Goal: Task Accomplishment & Management: Use online tool/utility

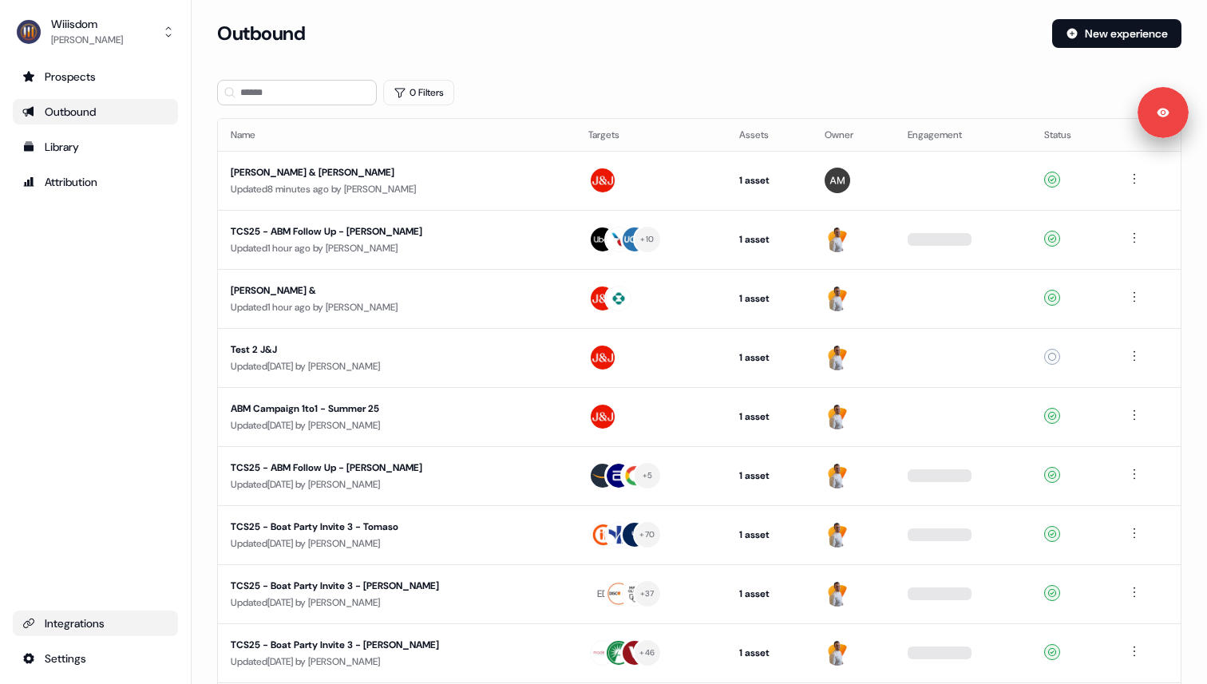
click at [75, 620] on div "Integrations" at bounding box center [95, 624] width 146 height 16
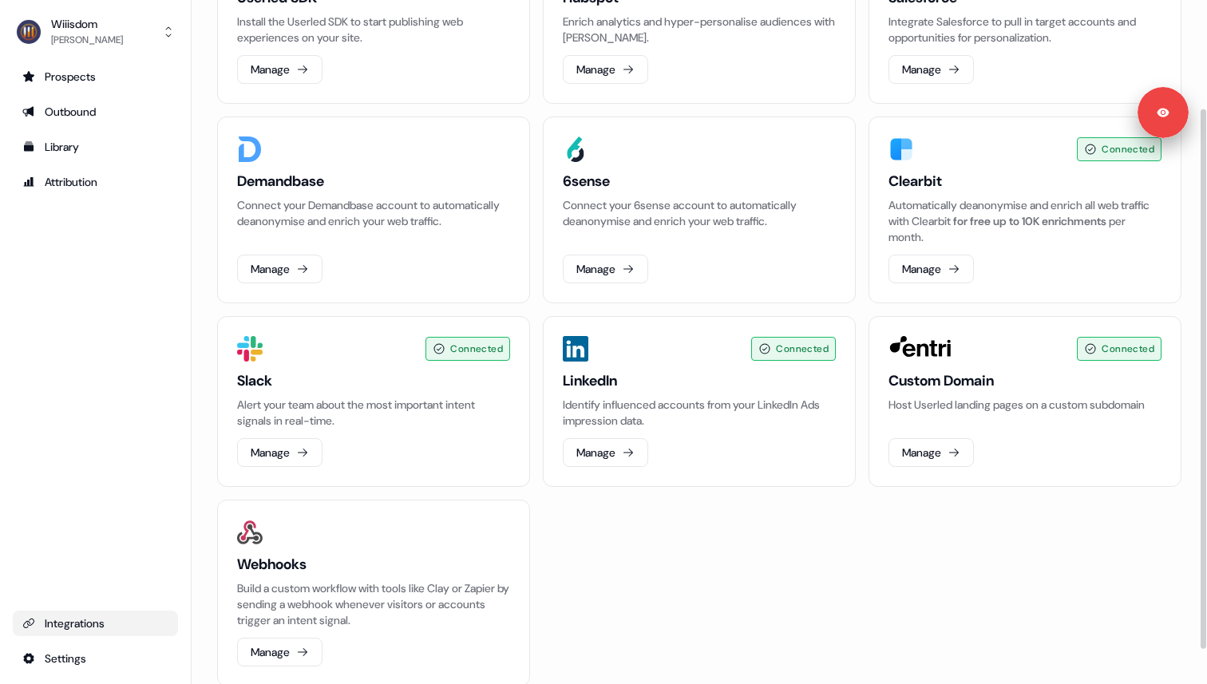
scroll to position [152, 0]
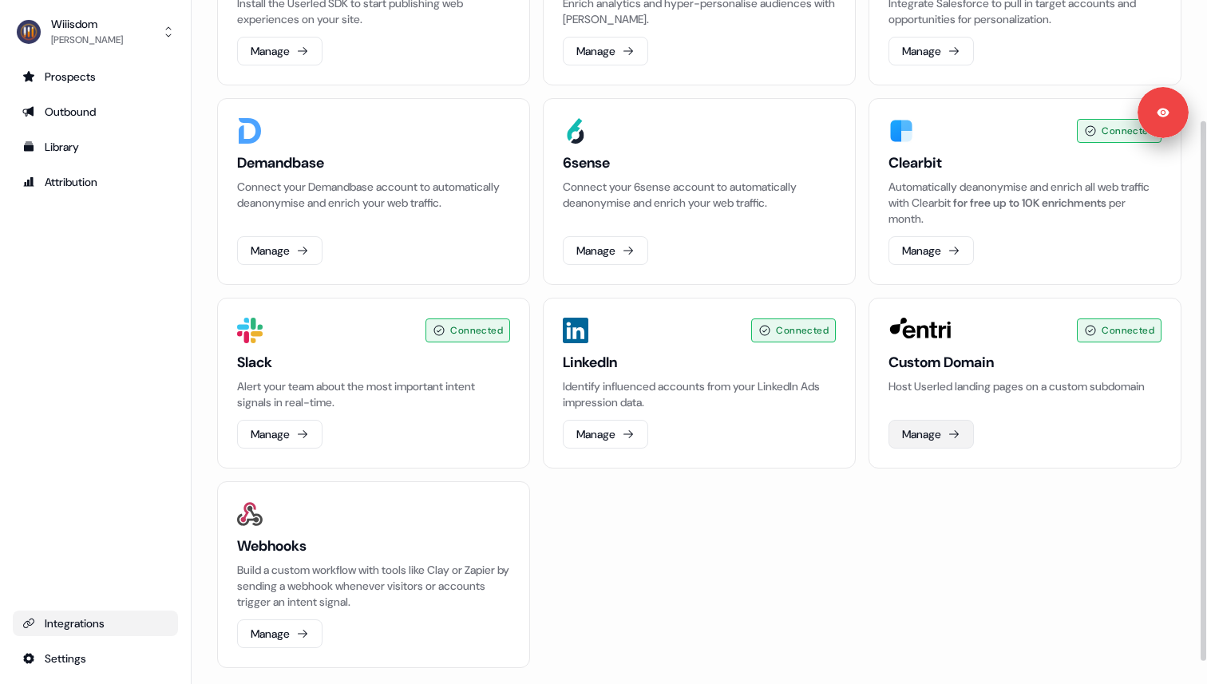
click at [962, 432] on button "Manage" at bounding box center [931, 434] width 85 height 29
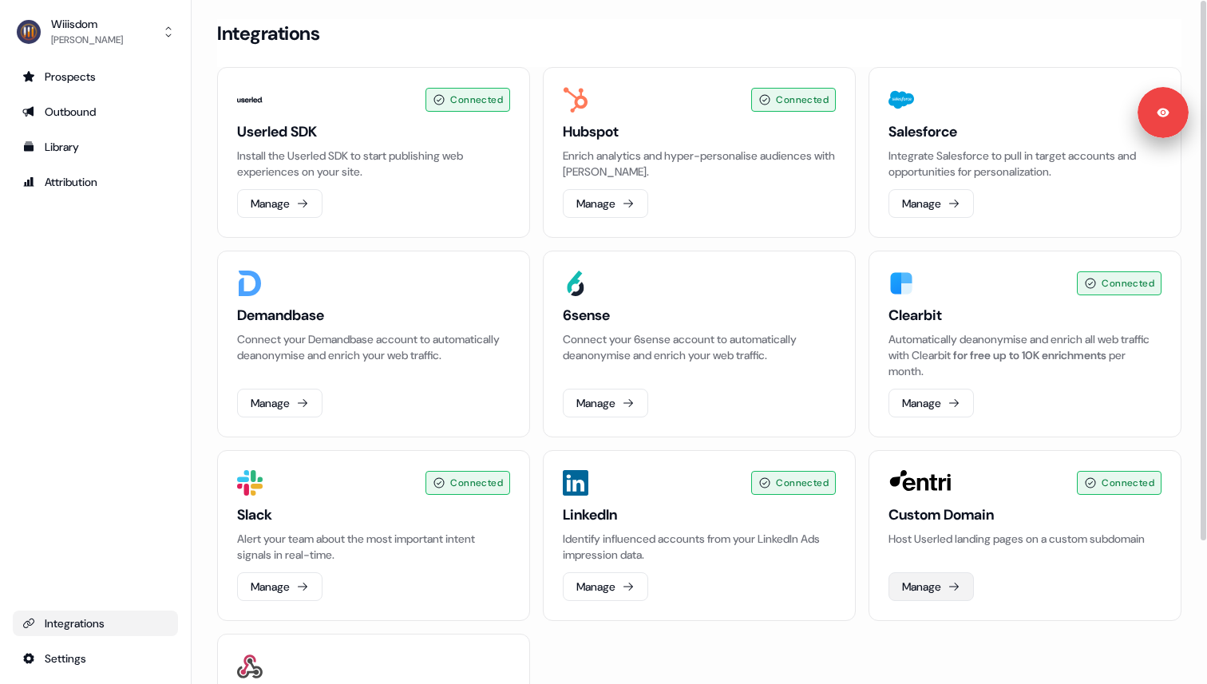
click at [924, 592] on button "Manage" at bounding box center [931, 586] width 85 height 29
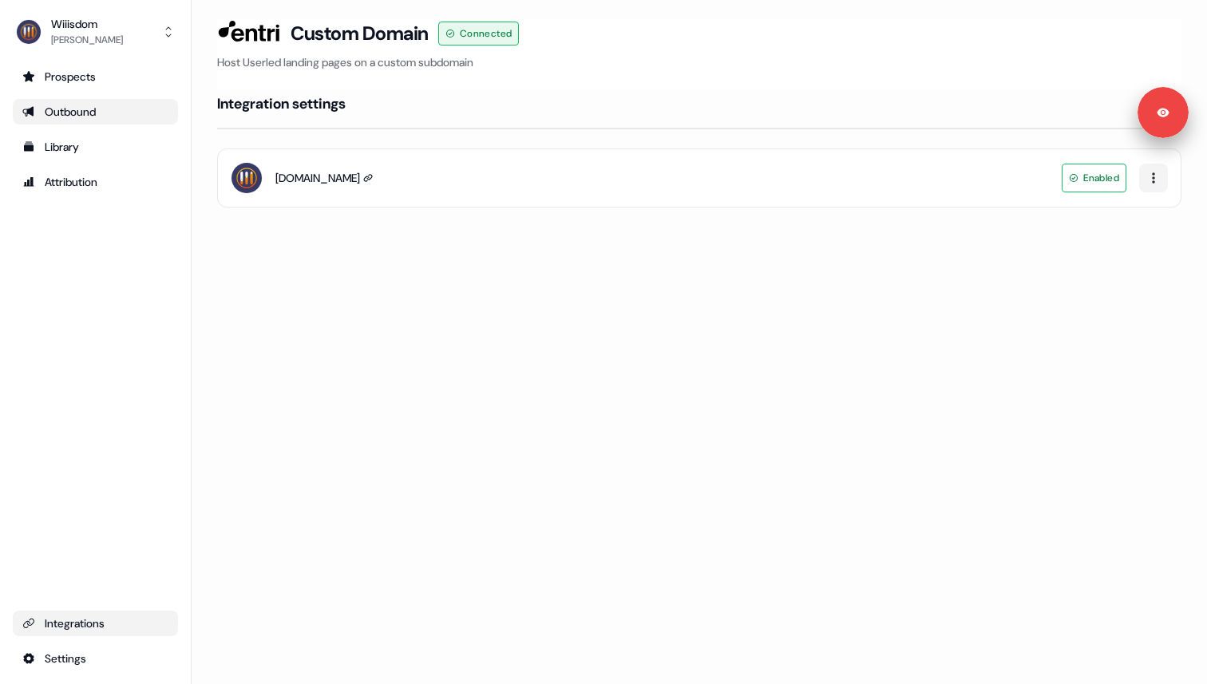
click at [86, 101] on link "Outbound" at bounding box center [95, 112] width 165 height 26
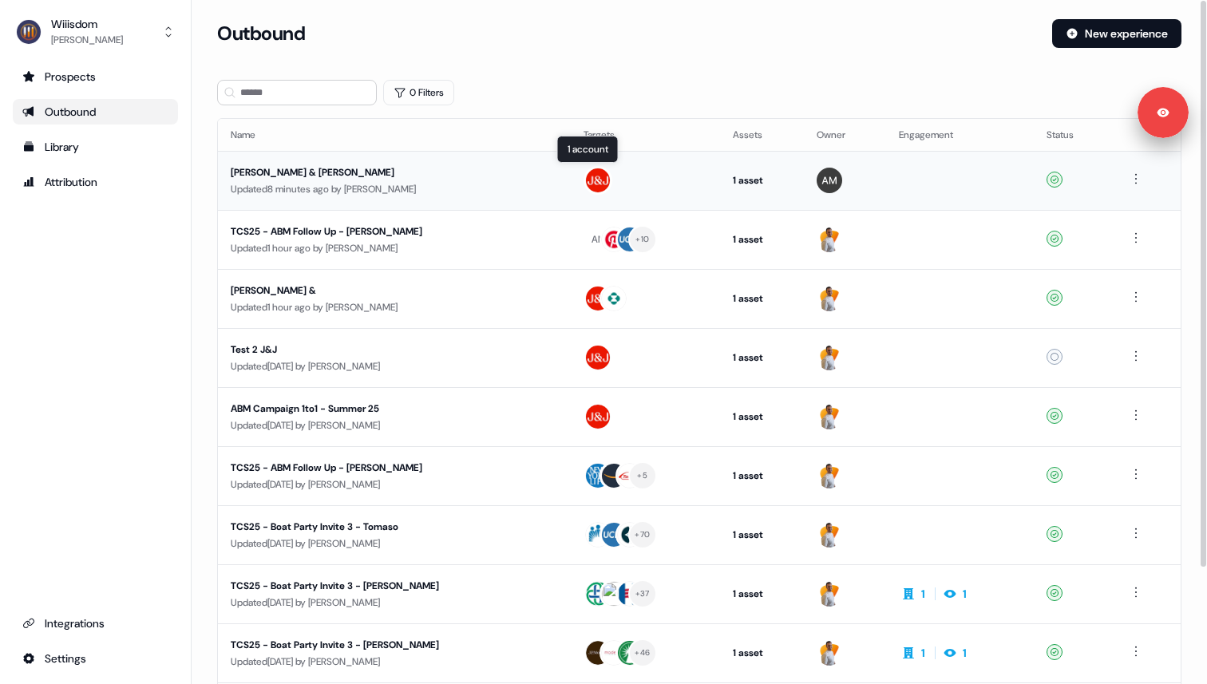
click at [612, 178] on div at bounding box center [646, 180] width 124 height 29
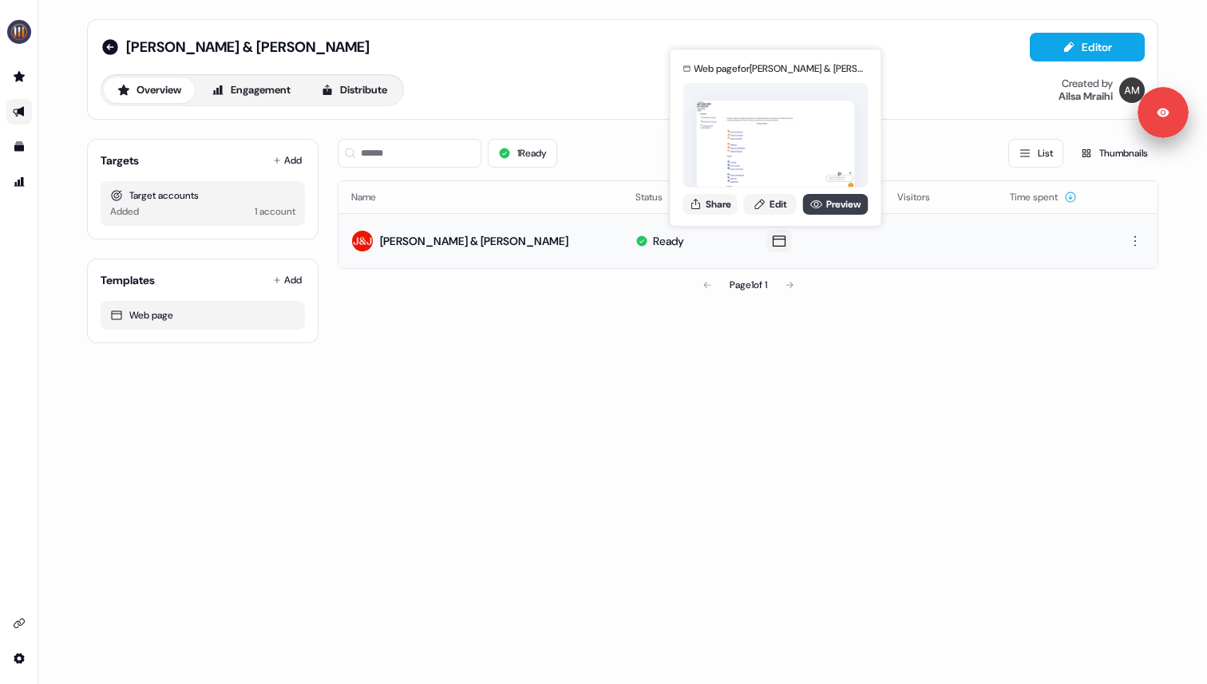
click at [817, 204] on icon at bounding box center [816, 204] width 13 height 13
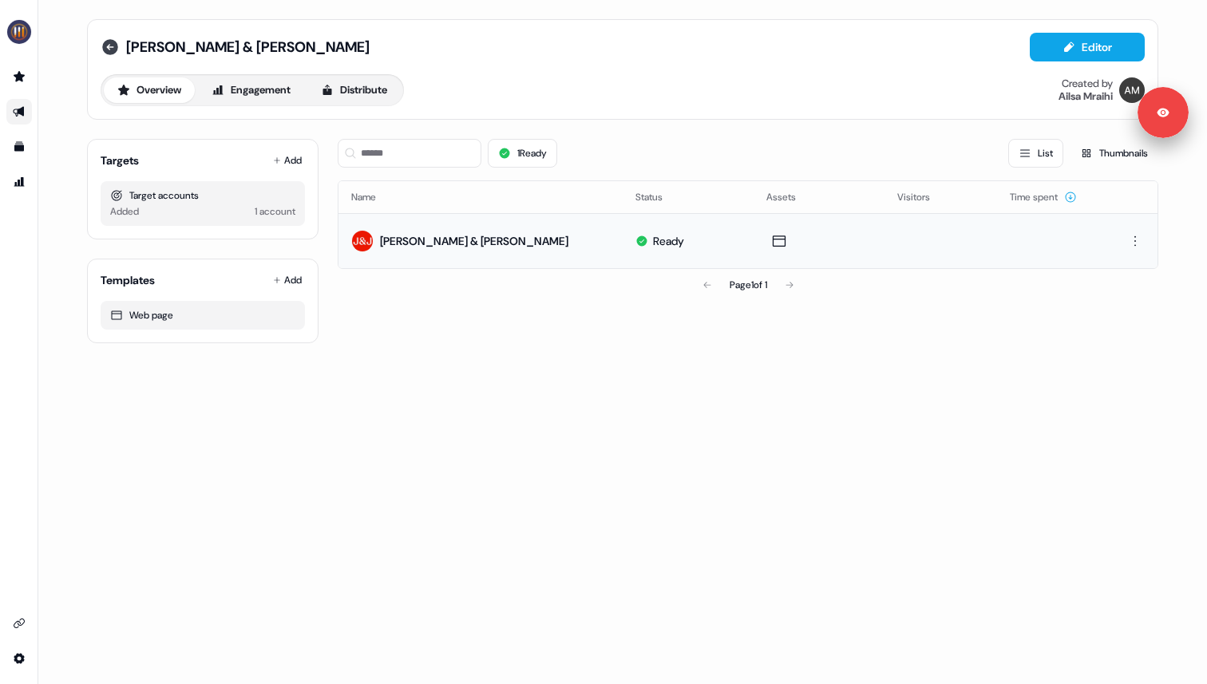
click at [112, 46] on icon at bounding box center [110, 47] width 16 height 16
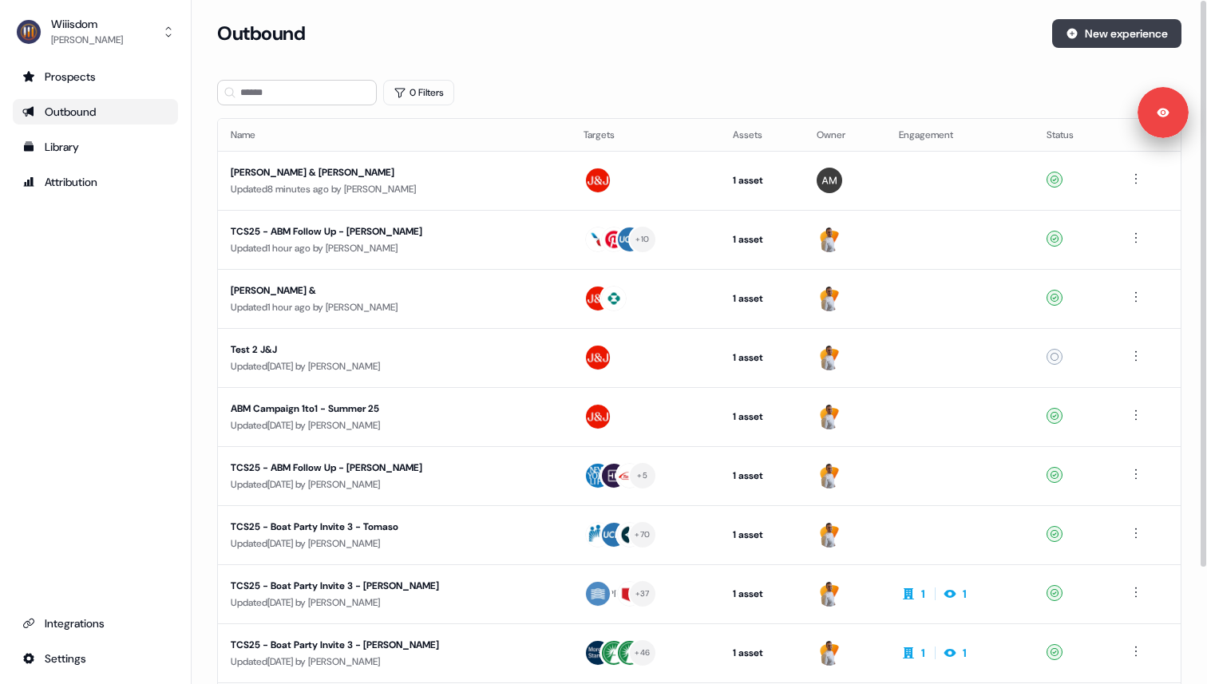
click at [1097, 40] on button "New experience" at bounding box center [1116, 33] width 129 height 29
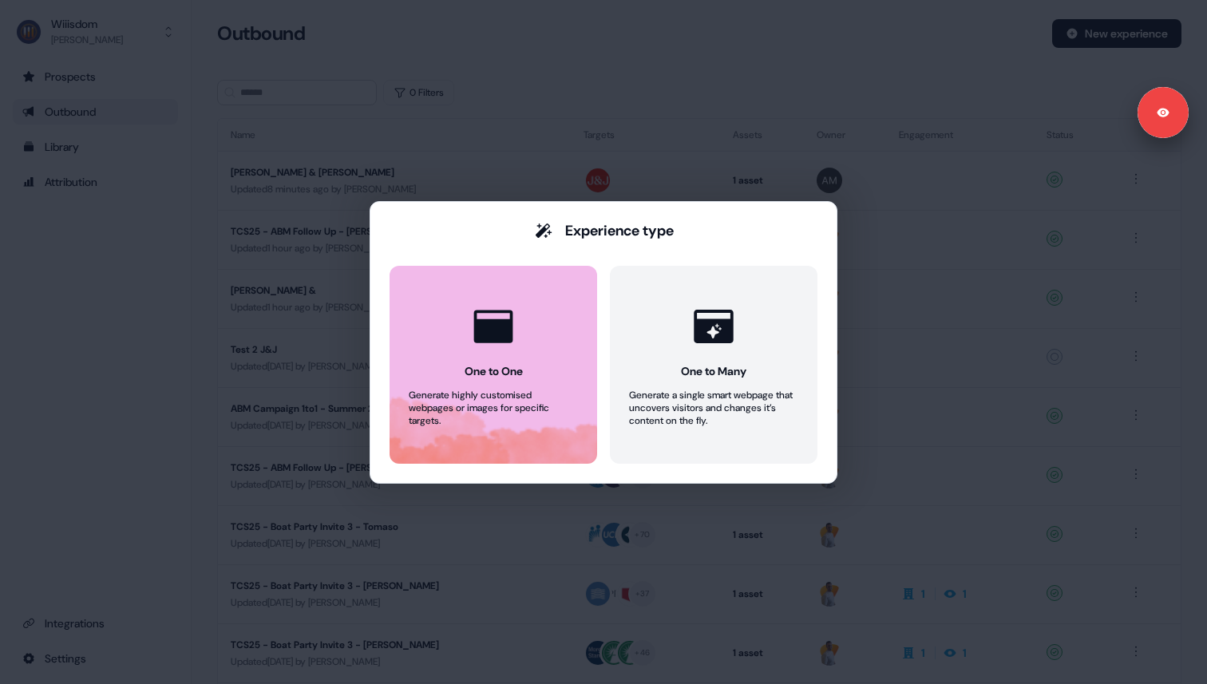
click at [537, 346] on button "One to One Generate highly customised webpages or images for specific targets." at bounding box center [494, 365] width 208 height 198
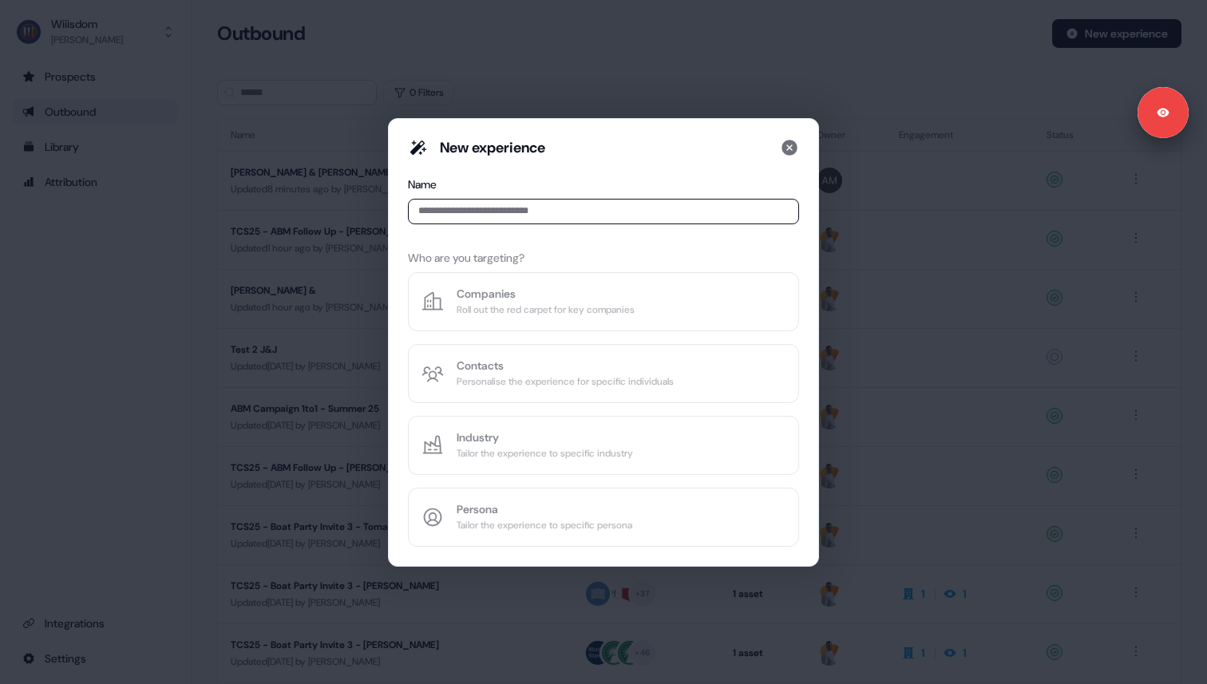
click at [482, 208] on input at bounding box center [603, 212] width 391 height 26
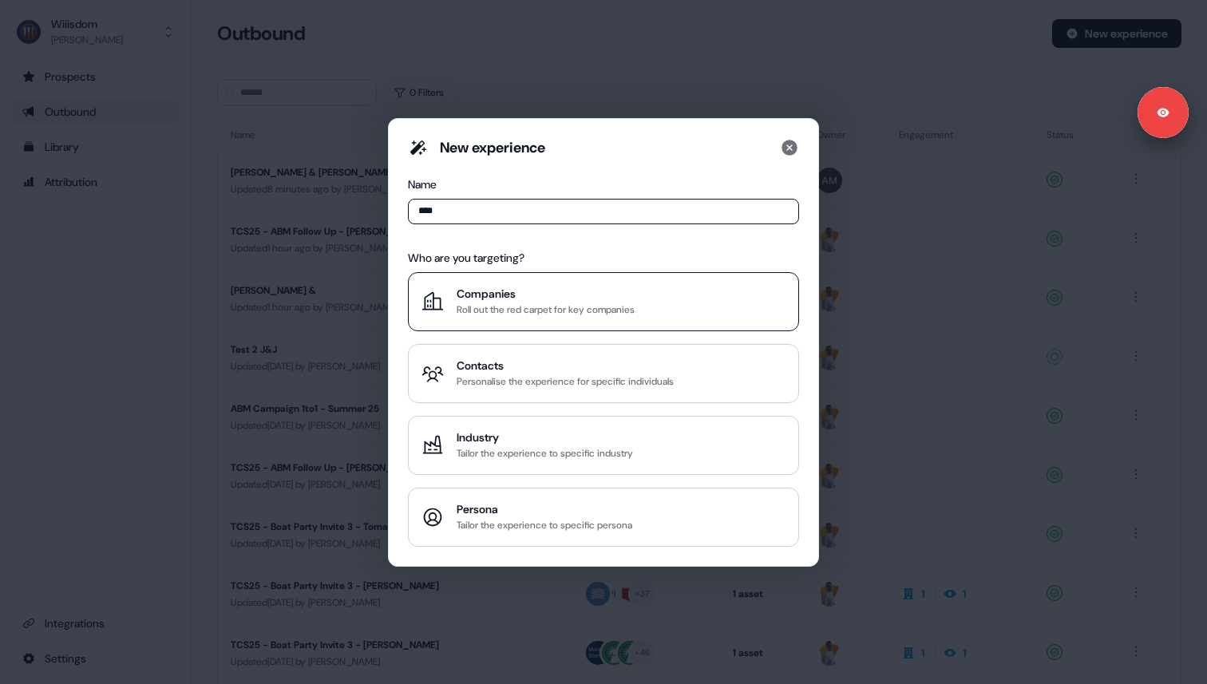
type input "****"
click at [473, 327] on button "Companies Roll out the red carpet for key companies" at bounding box center [603, 301] width 391 height 59
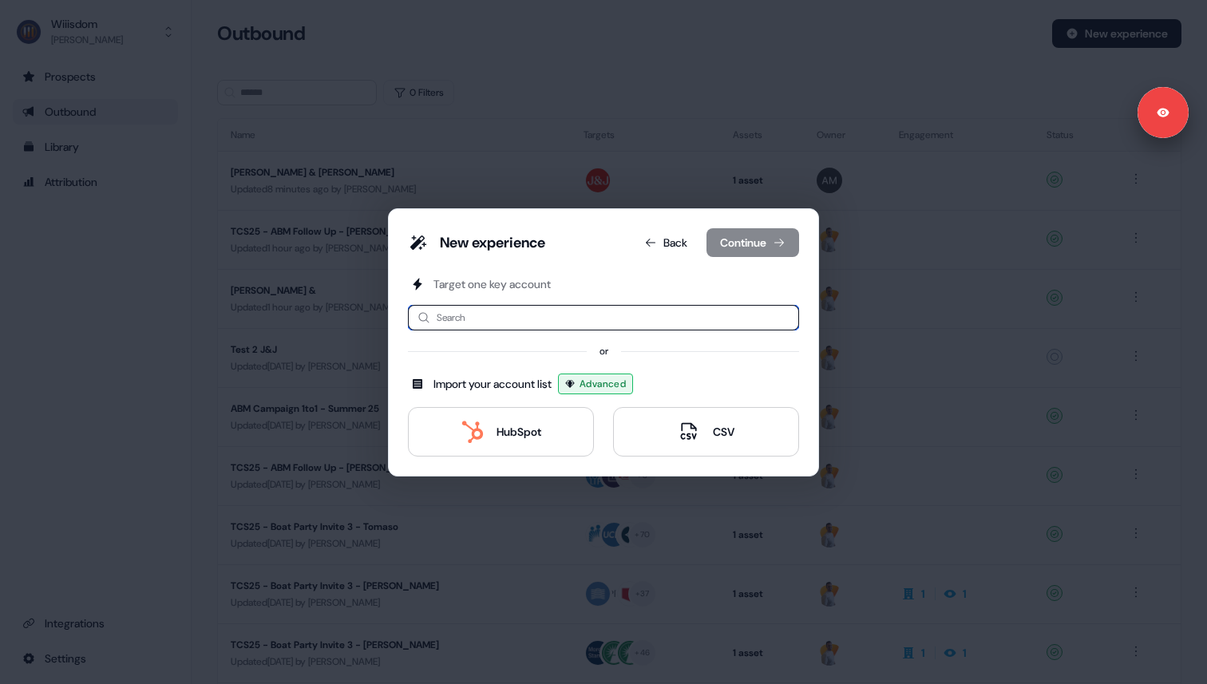
click at [473, 327] on input at bounding box center [603, 318] width 391 height 26
type input "*****"
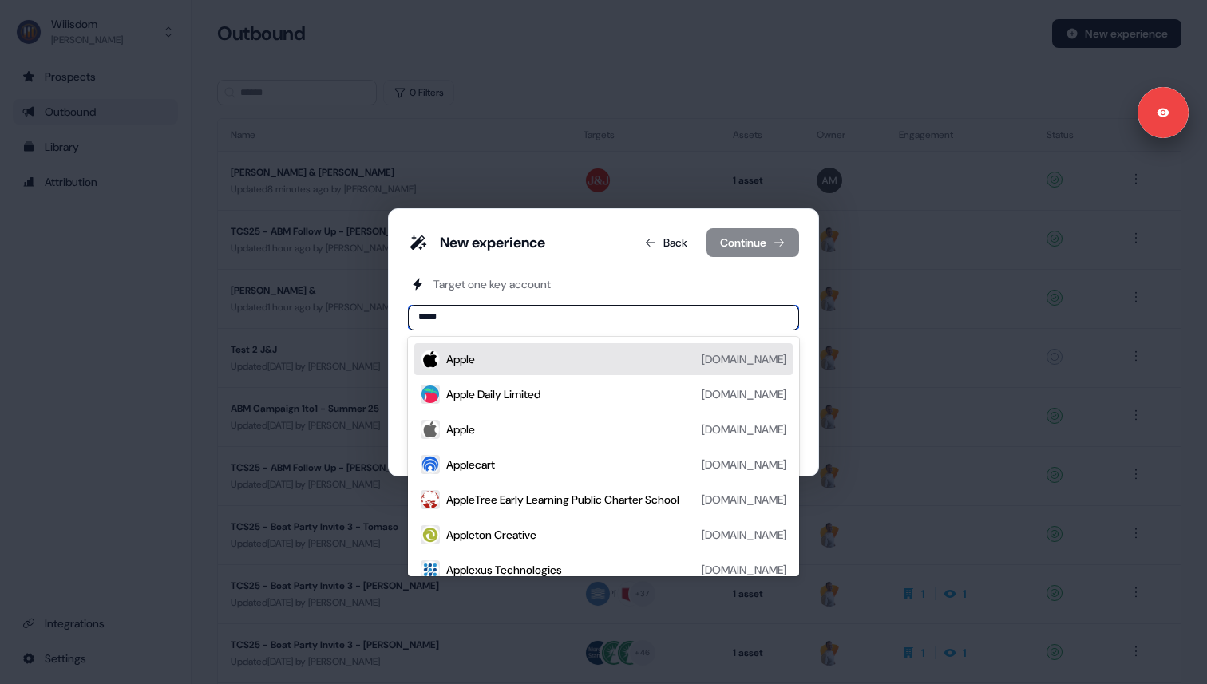
click at [484, 360] on div "Apple apple.com" at bounding box center [616, 359] width 340 height 19
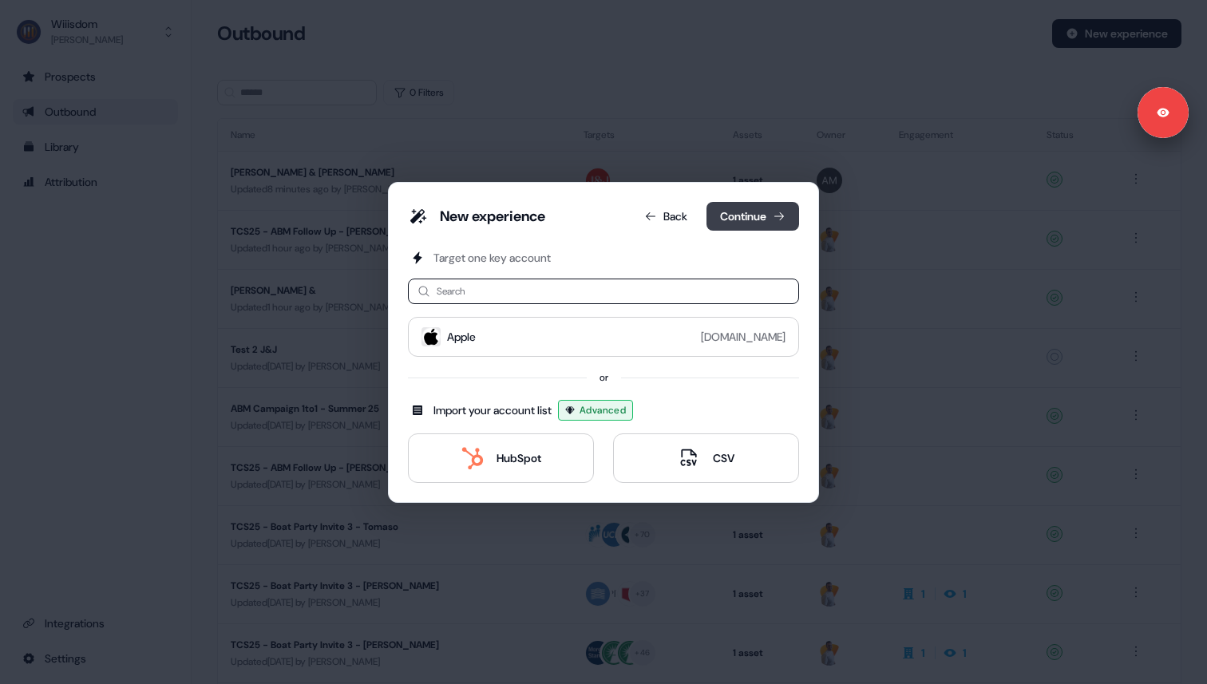
click at [735, 217] on button "Continue" at bounding box center [753, 216] width 93 height 29
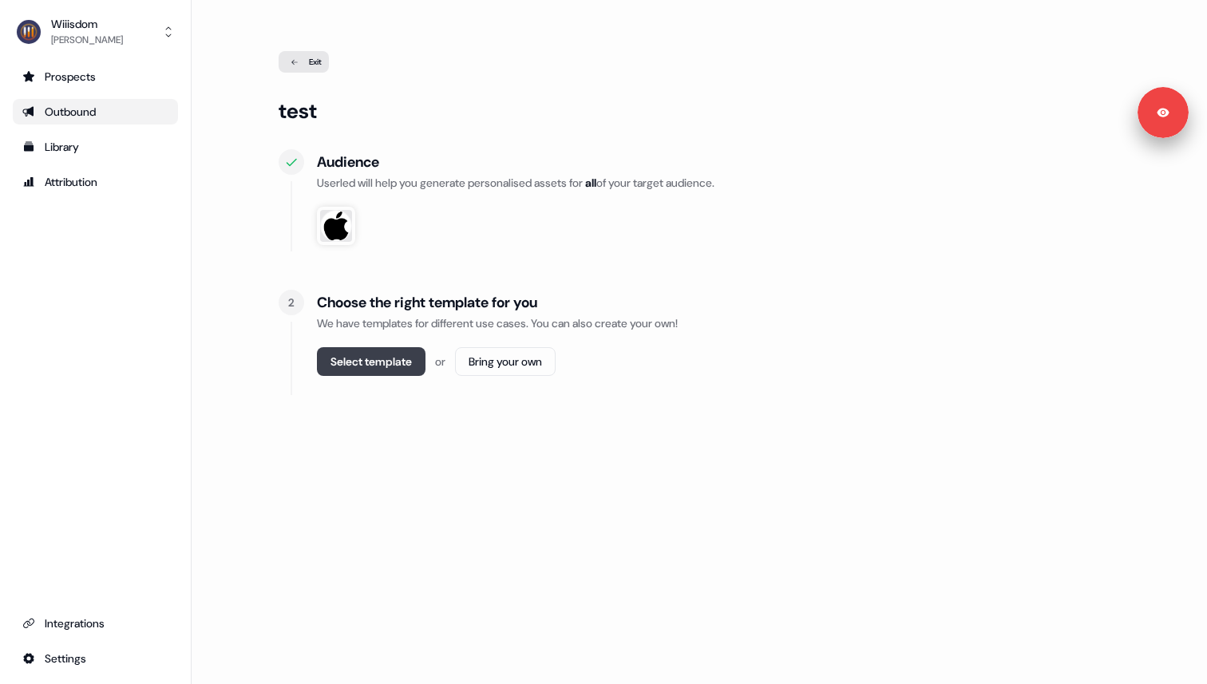
click at [373, 368] on button "Select template" at bounding box center [371, 361] width 109 height 29
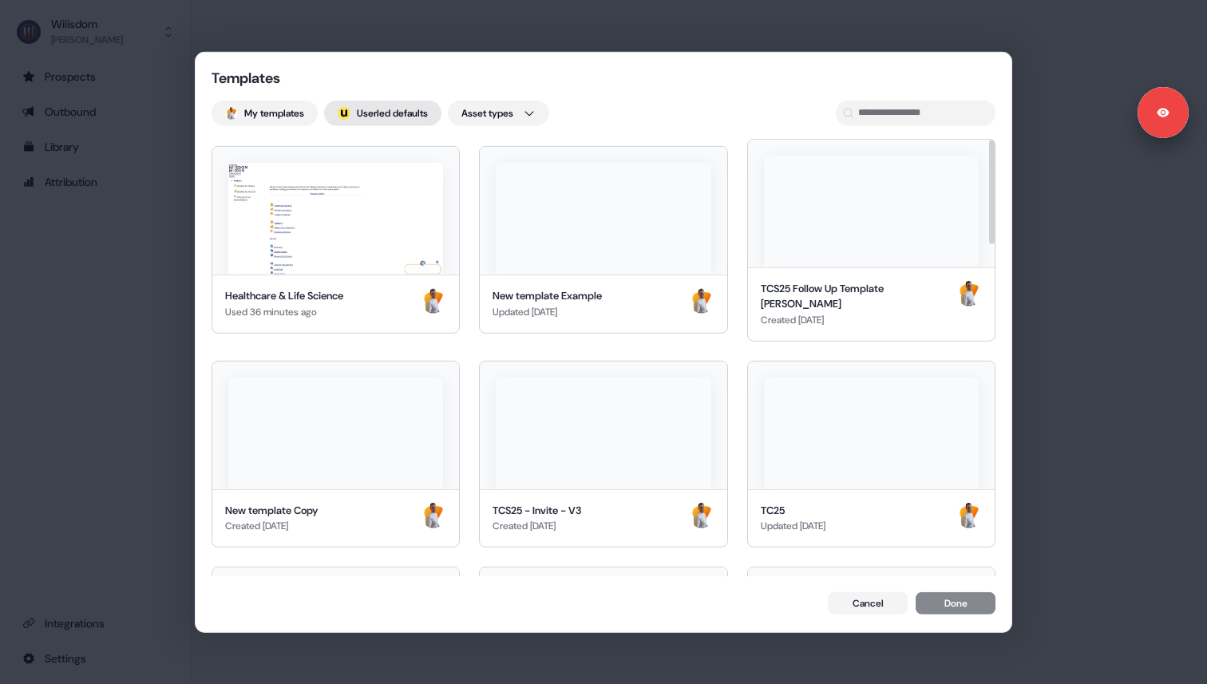
scroll to position [2, 0]
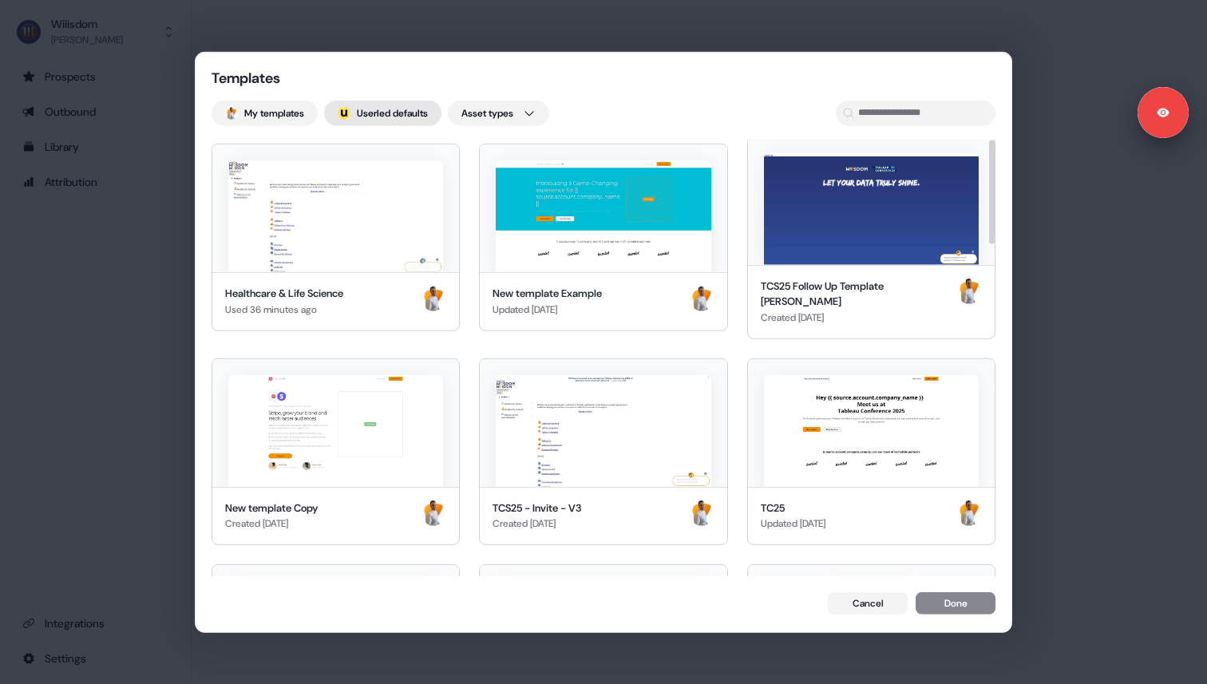
click at [362, 115] on button "; Userled defaults" at bounding box center [382, 113] width 117 height 26
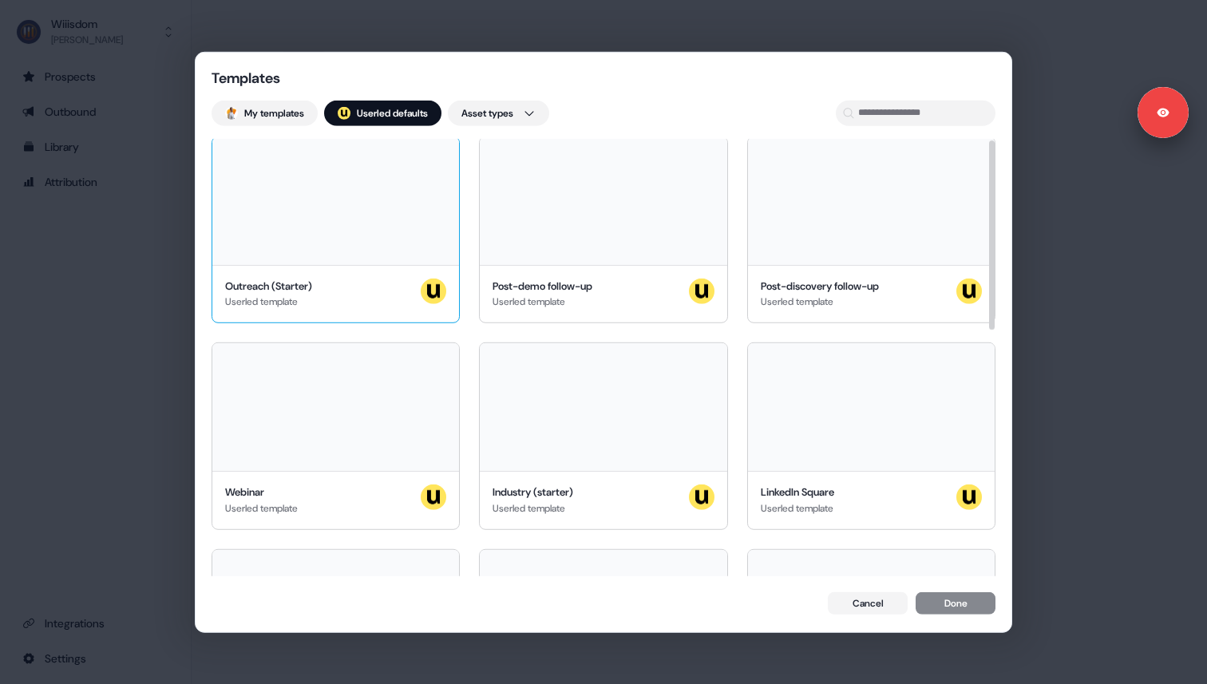
click at [331, 211] on div at bounding box center [335, 201] width 247 height 128
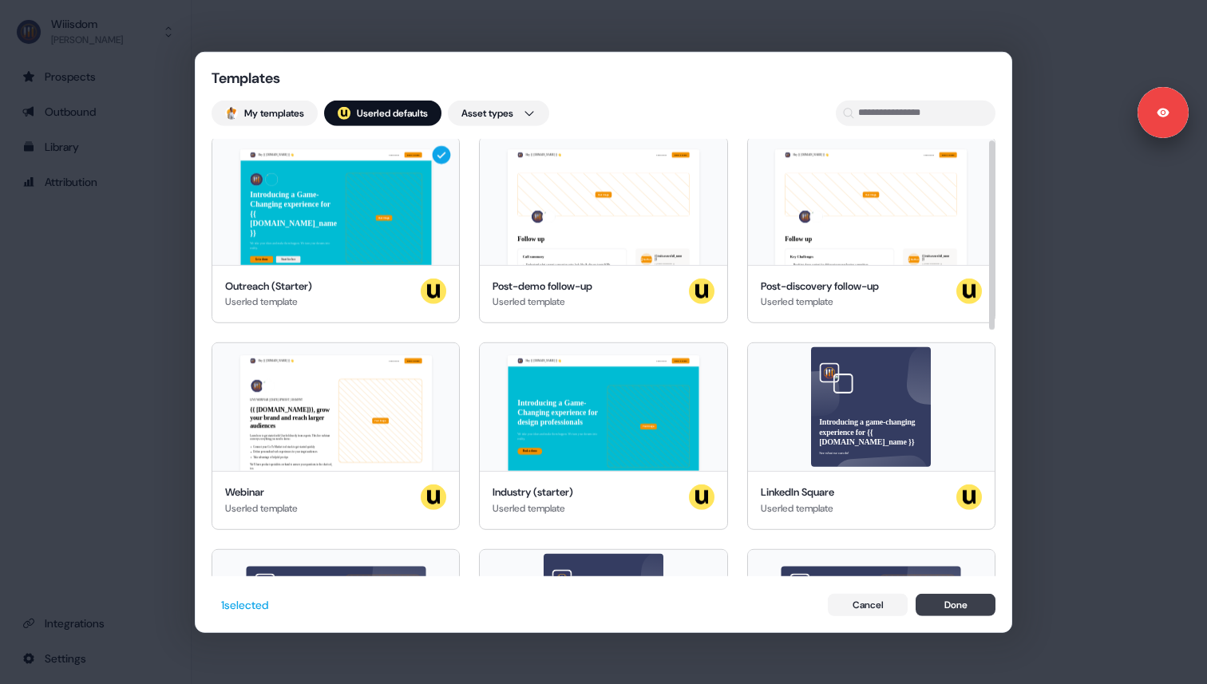
click at [954, 606] on button "Done" at bounding box center [956, 605] width 80 height 22
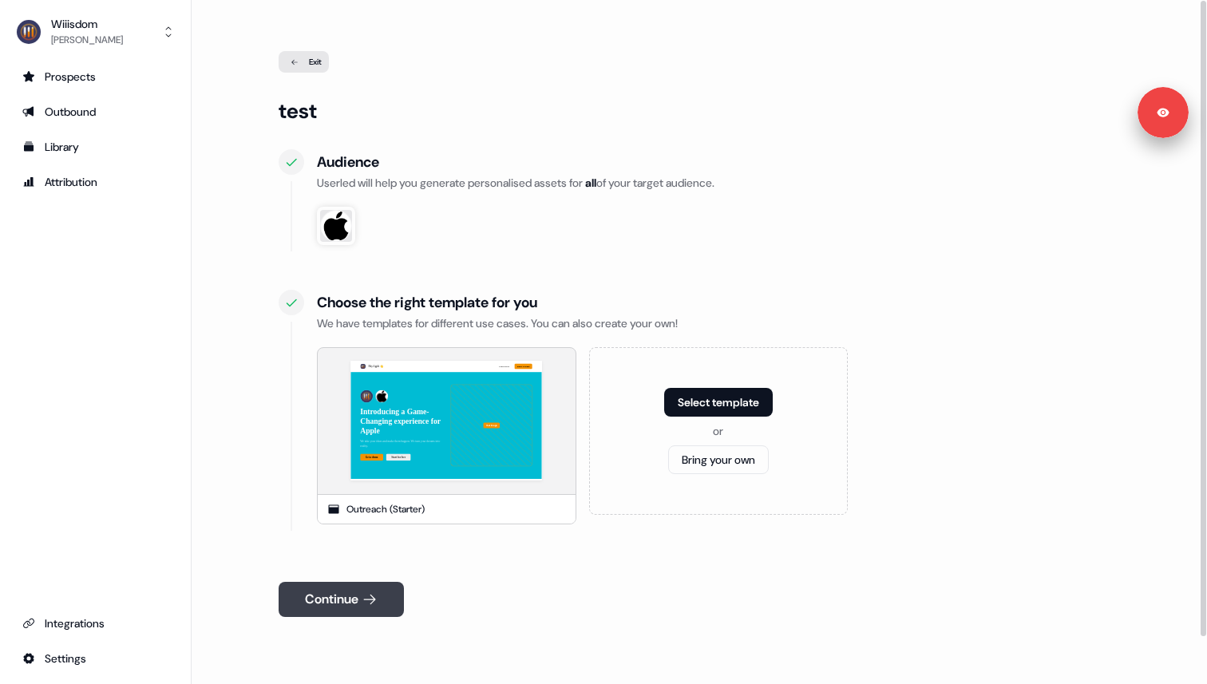
click at [377, 604] on icon at bounding box center [370, 600] width 16 height 16
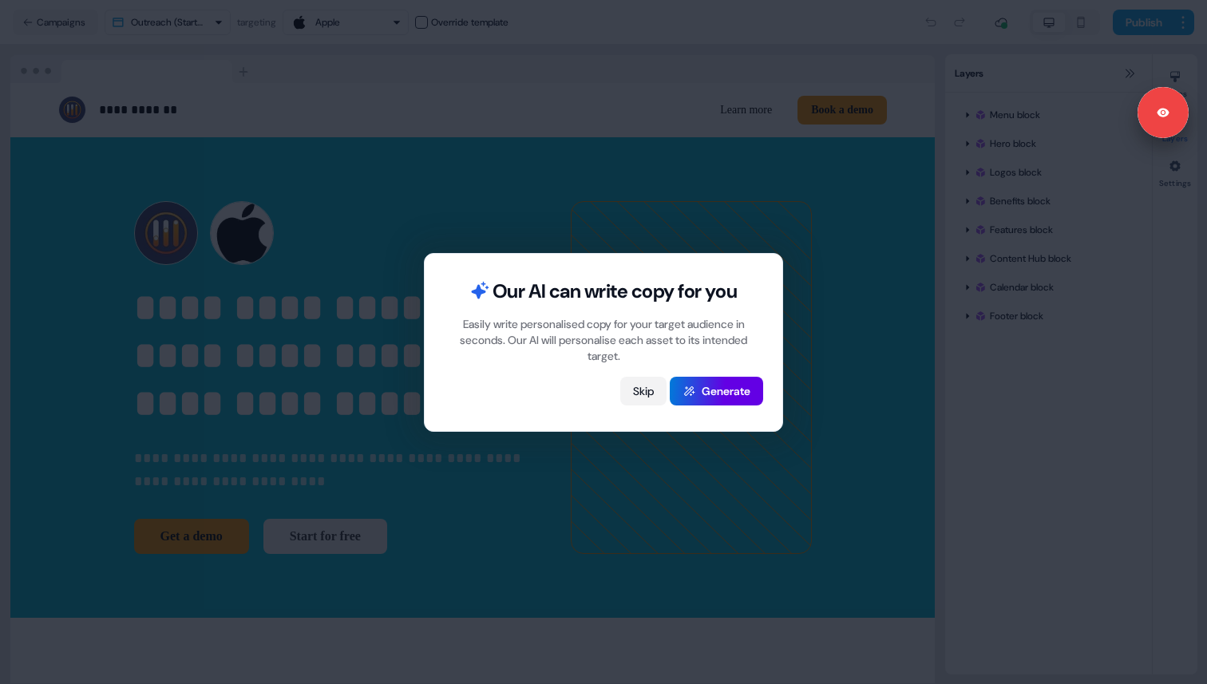
click at [640, 386] on button "Skip" at bounding box center [643, 391] width 46 height 29
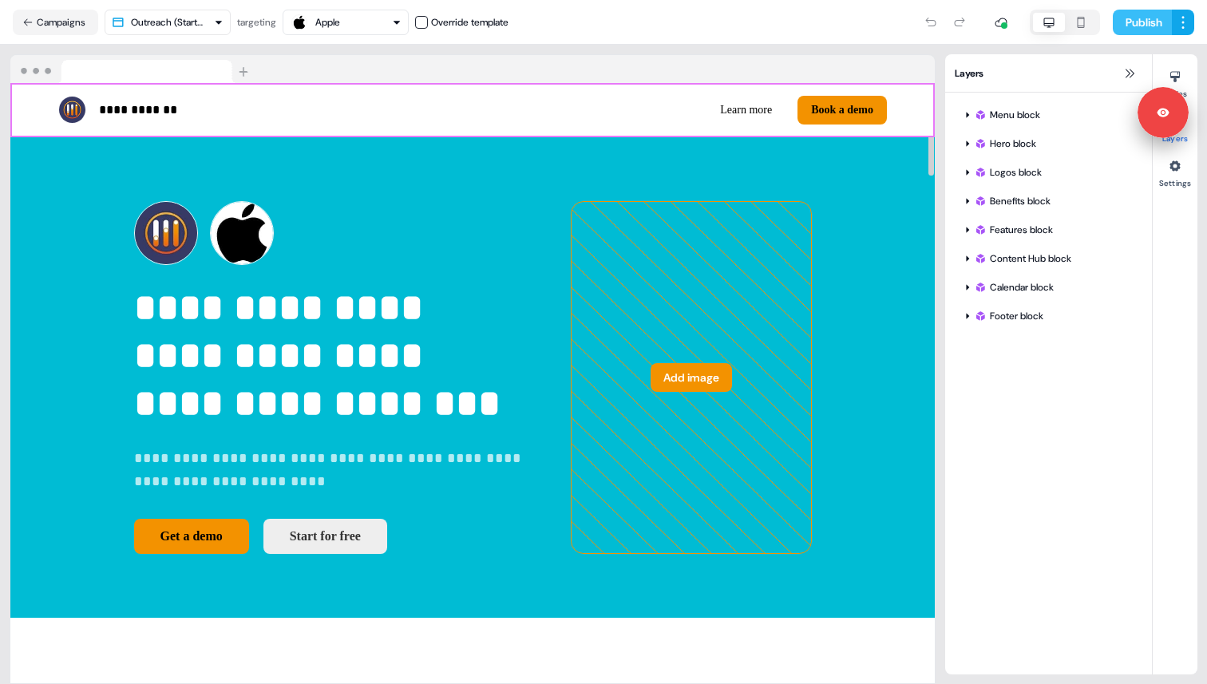
click at [1144, 20] on button "Publish" at bounding box center [1142, 23] width 59 height 26
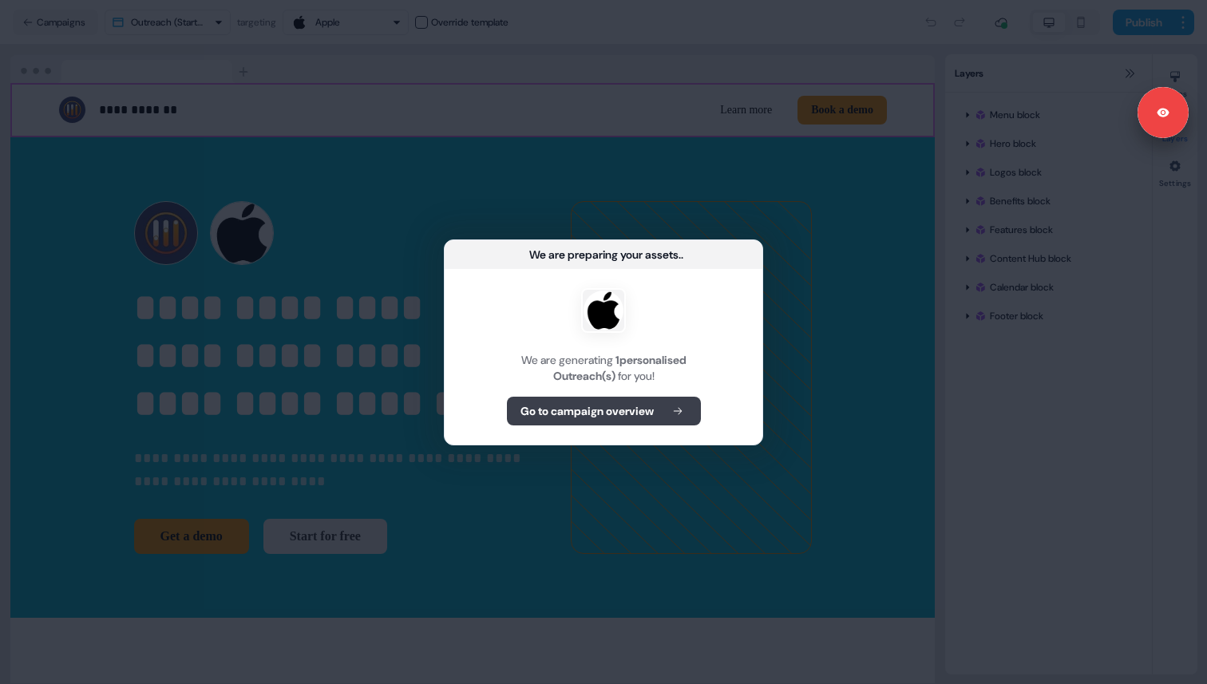
click at [608, 418] on b "Go to campaign overview" at bounding box center [587, 411] width 133 height 16
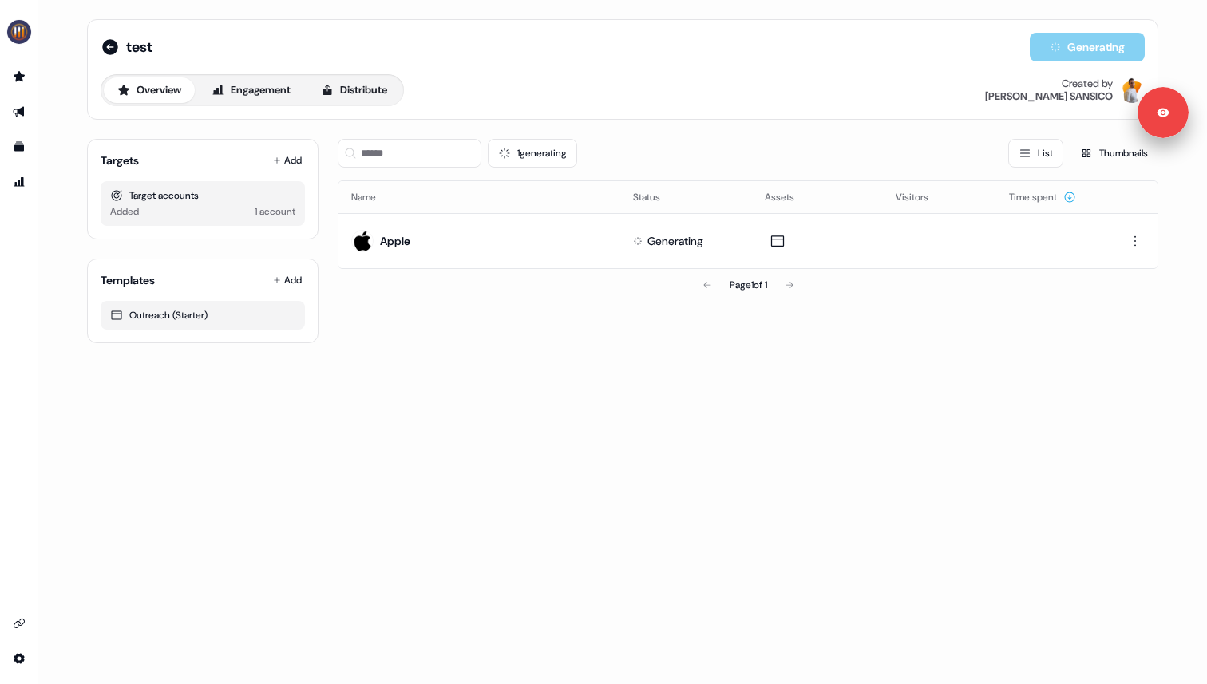
click at [781, 354] on div "test Generating Overview Engagement Distribute Created by Tony SANSICO Targets …" at bounding box center [623, 181] width 1110 height 362
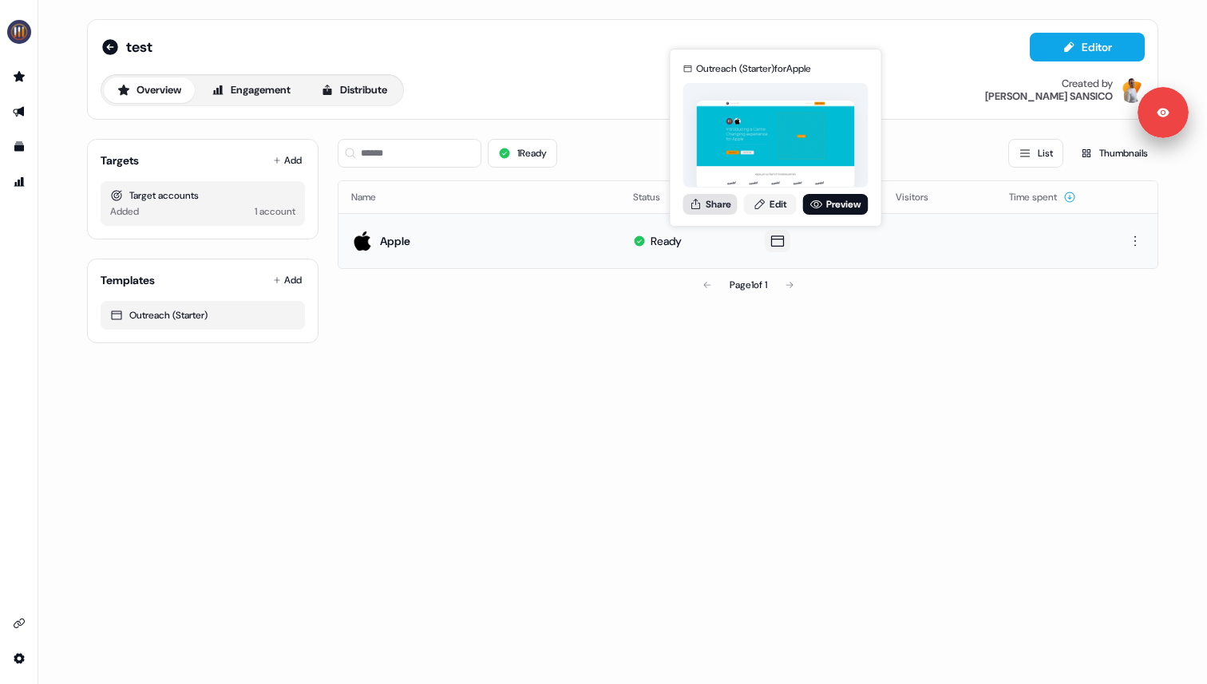
click at [722, 205] on button "Share" at bounding box center [710, 204] width 54 height 21
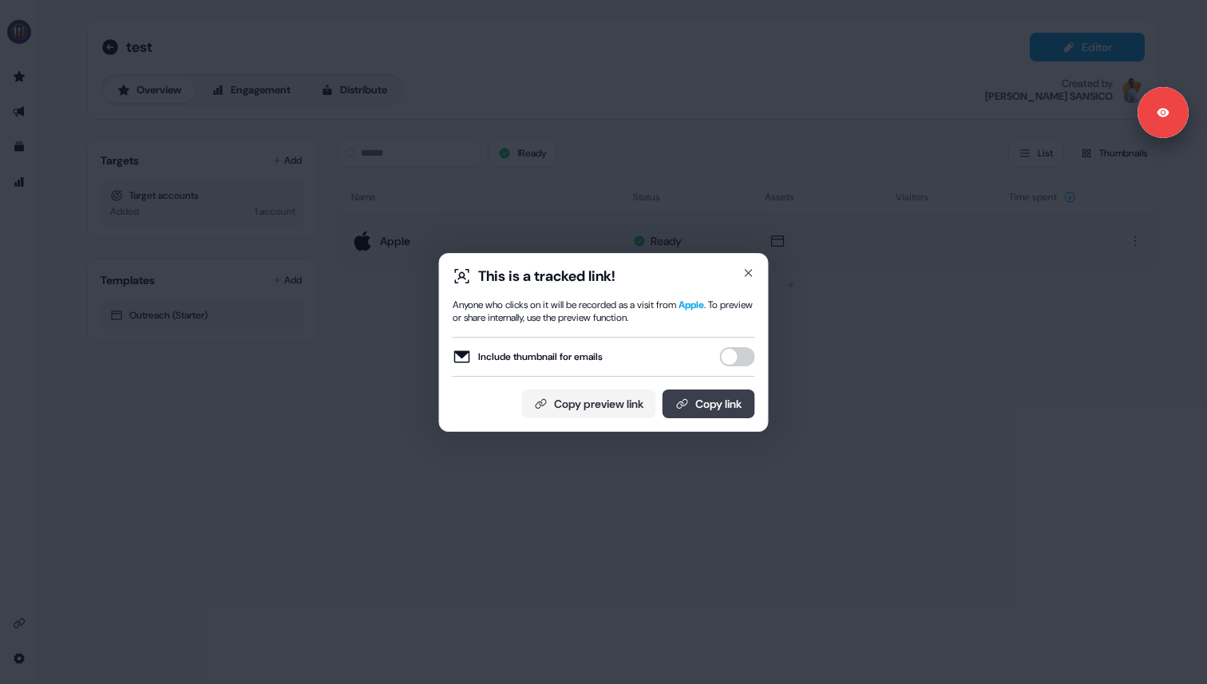
click at [683, 408] on icon at bounding box center [682, 404] width 13 height 13
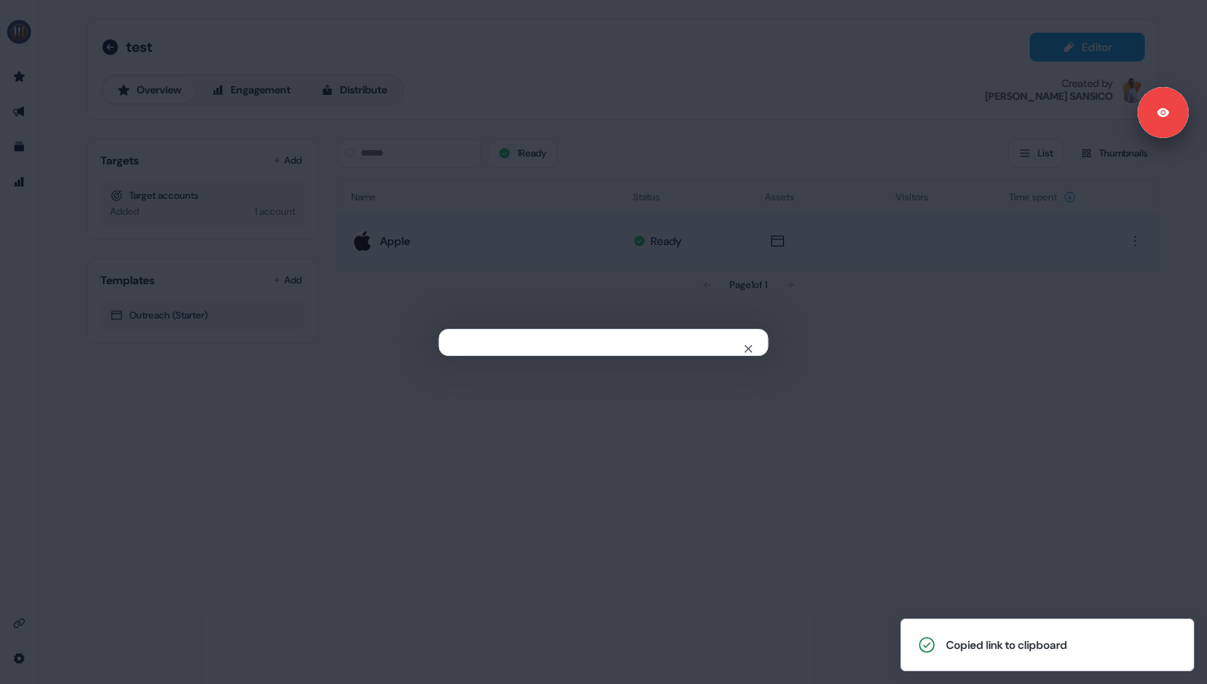
click at [403, 153] on div "Close" at bounding box center [603, 342] width 1207 height 684
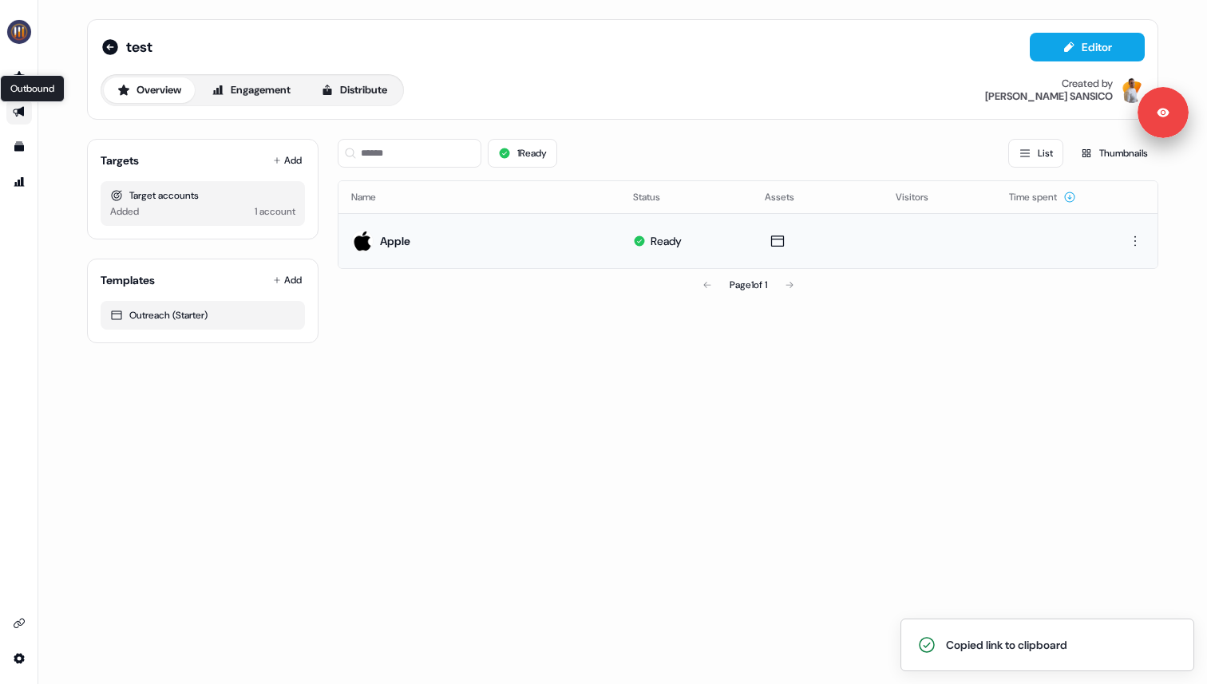
click at [20, 109] on icon "Go to outbound experience" at bounding box center [18, 112] width 11 height 10
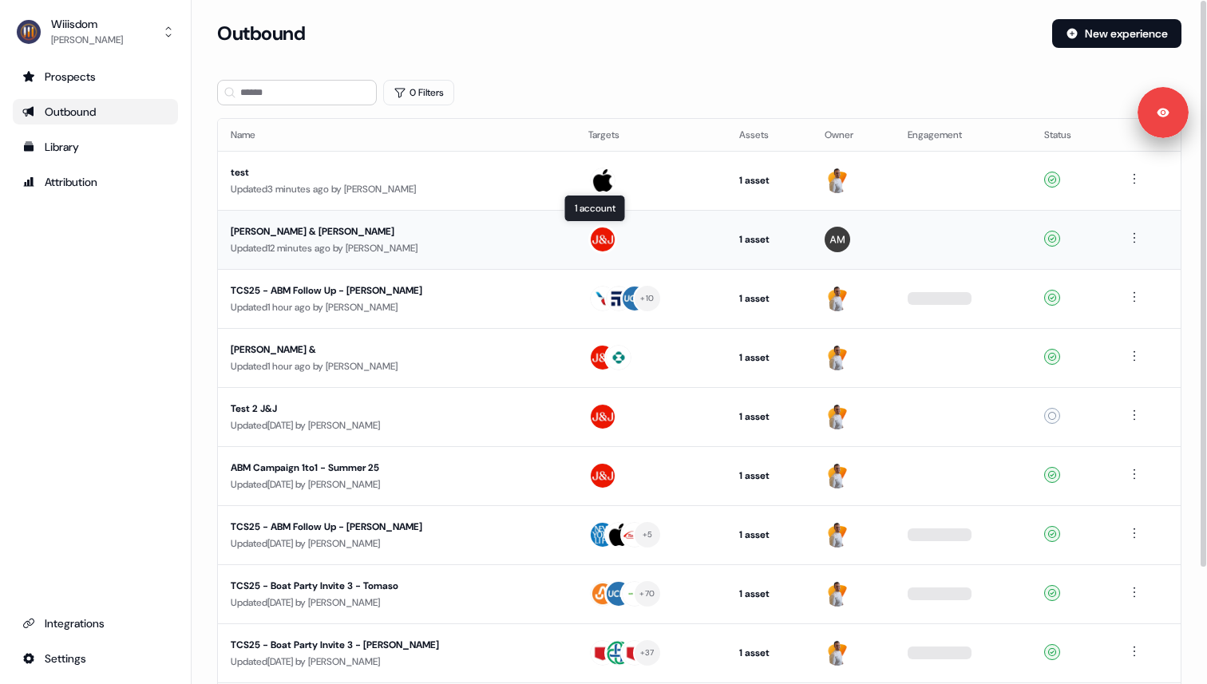
click at [590, 235] on img at bounding box center [603, 240] width 26 height 26
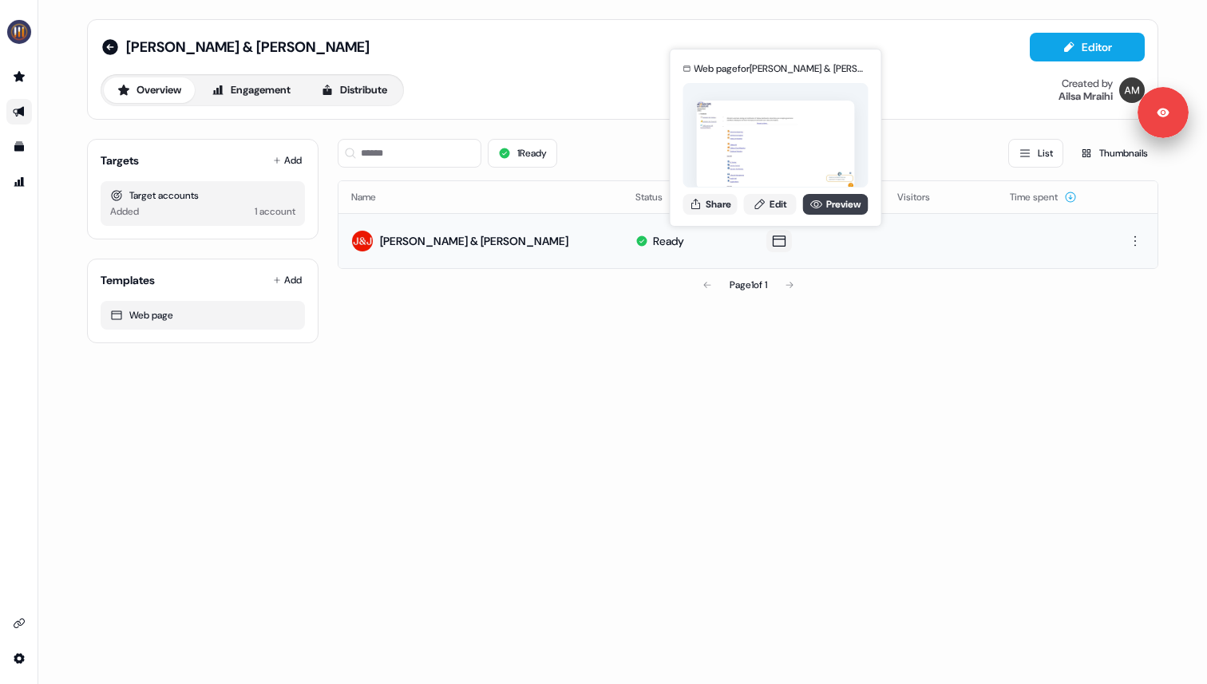
click at [814, 208] on icon at bounding box center [816, 204] width 13 height 13
click at [717, 202] on button "Share" at bounding box center [710, 204] width 54 height 21
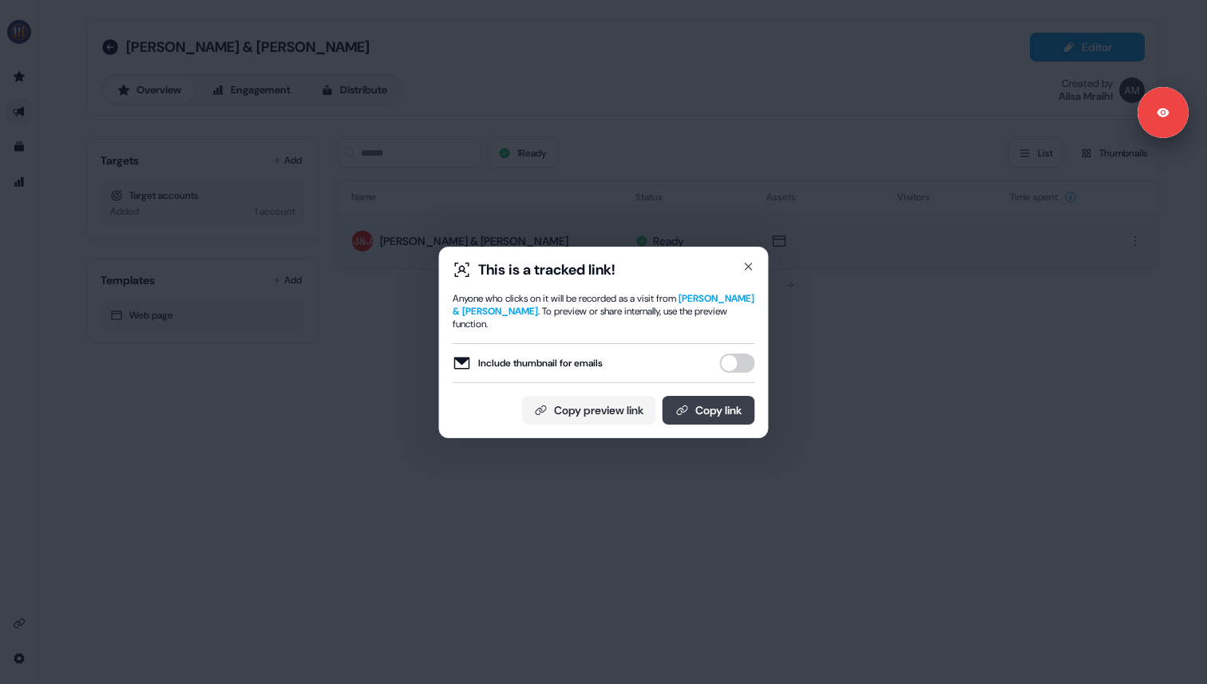
click at [678, 410] on button "Copy link" at bounding box center [709, 410] width 93 height 29
